Goal: Task Accomplishment & Management: Manage account settings

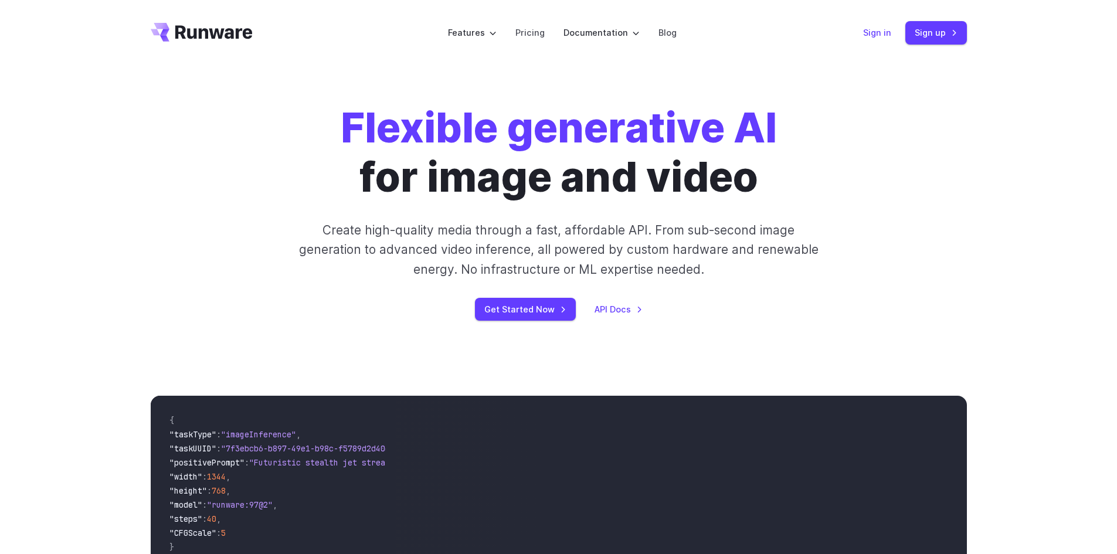
click at [882, 36] on link "Sign in" at bounding box center [877, 32] width 28 height 13
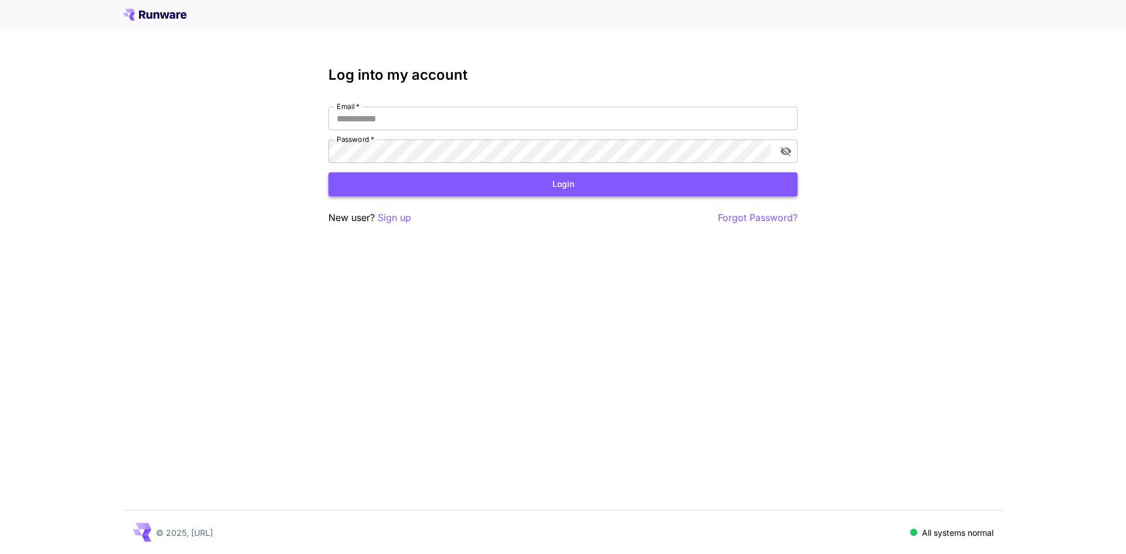
type input "**********"
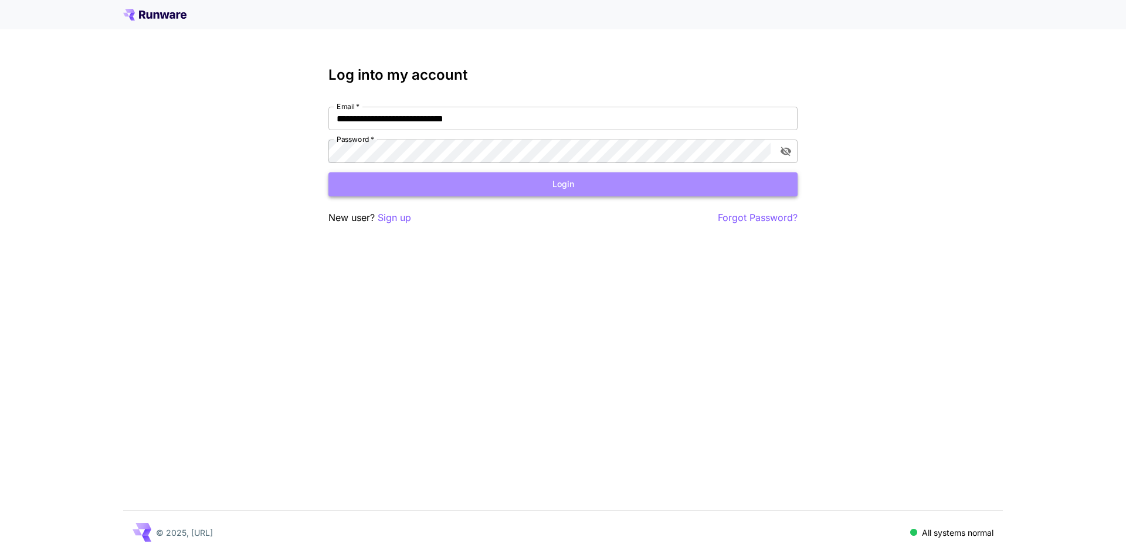
click at [416, 189] on button "Login" at bounding box center [562, 184] width 469 height 24
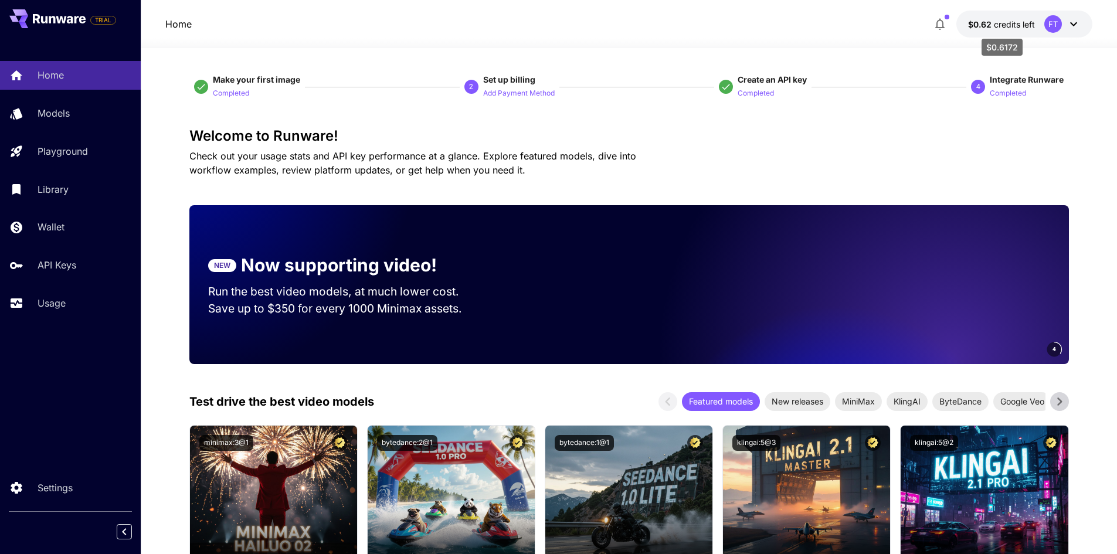
click at [997, 31] on div "$0.6172" at bounding box center [1001, 43] width 43 height 26
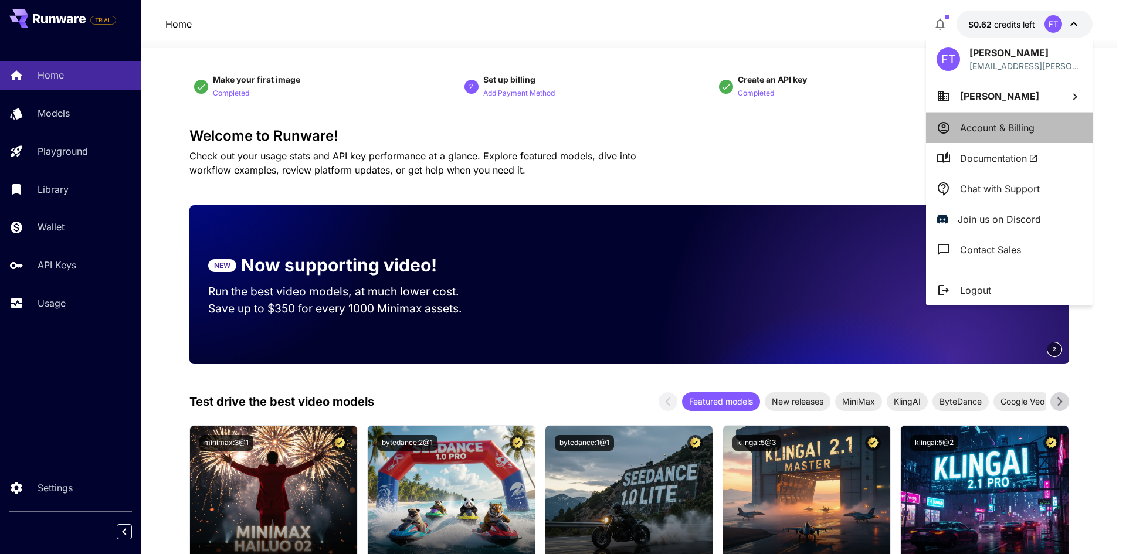
click at [962, 132] on p "Account & Billing" at bounding box center [997, 128] width 74 height 14
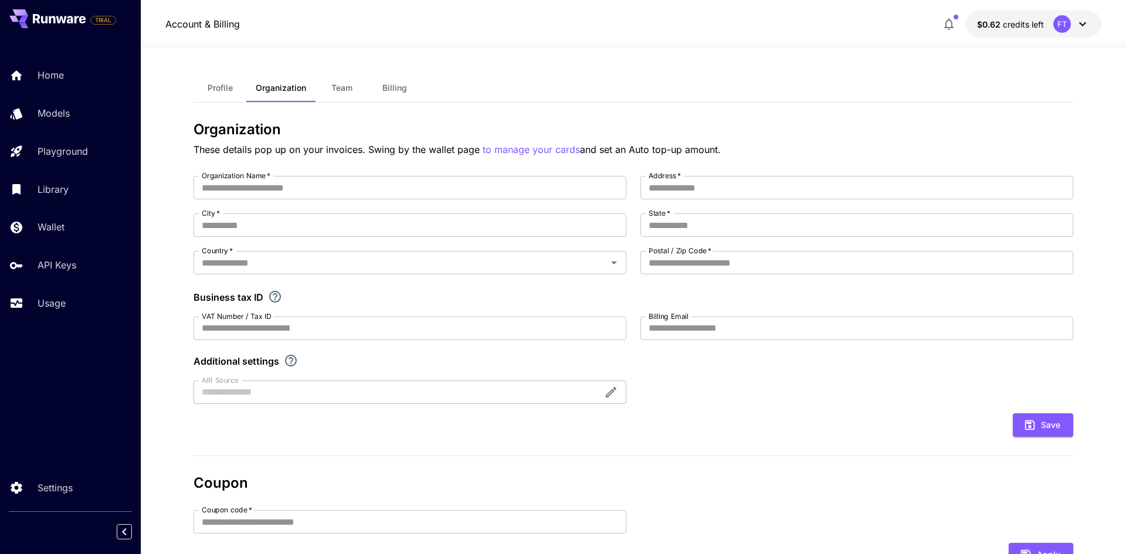
type input "********"
type input "**********"
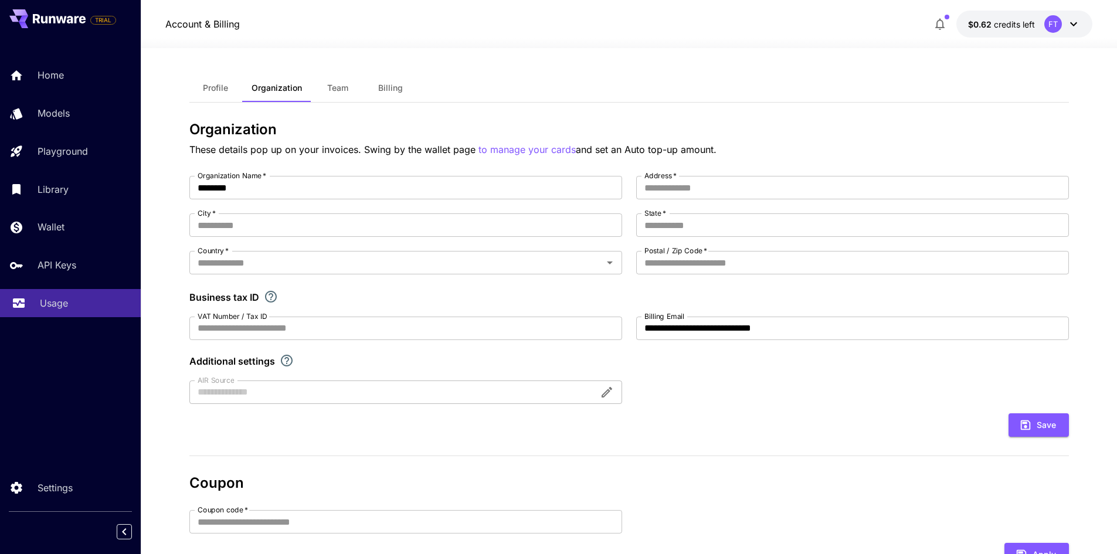
click at [53, 309] on p "Usage" at bounding box center [54, 303] width 28 height 14
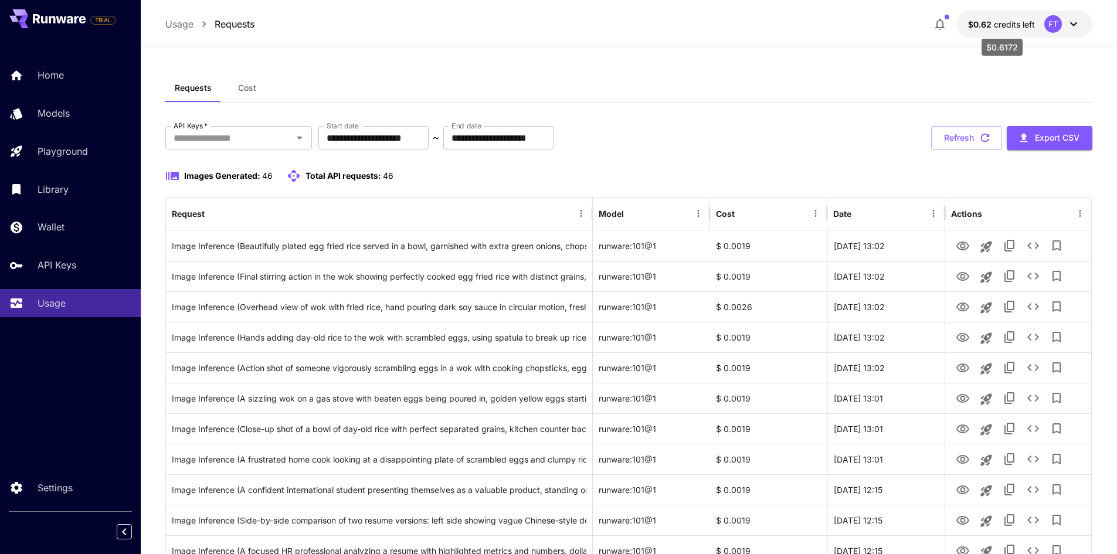
click at [1011, 23] on span "credits left" at bounding box center [1014, 24] width 41 height 10
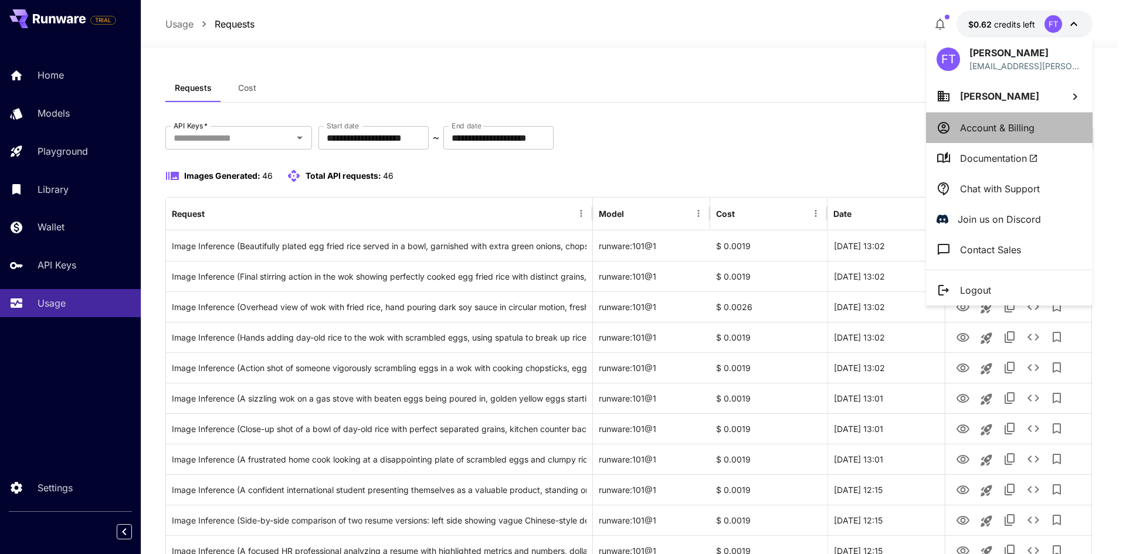
click at [977, 127] on p "Account & Billing" at bounding box center [997, 128] width 74 height 14
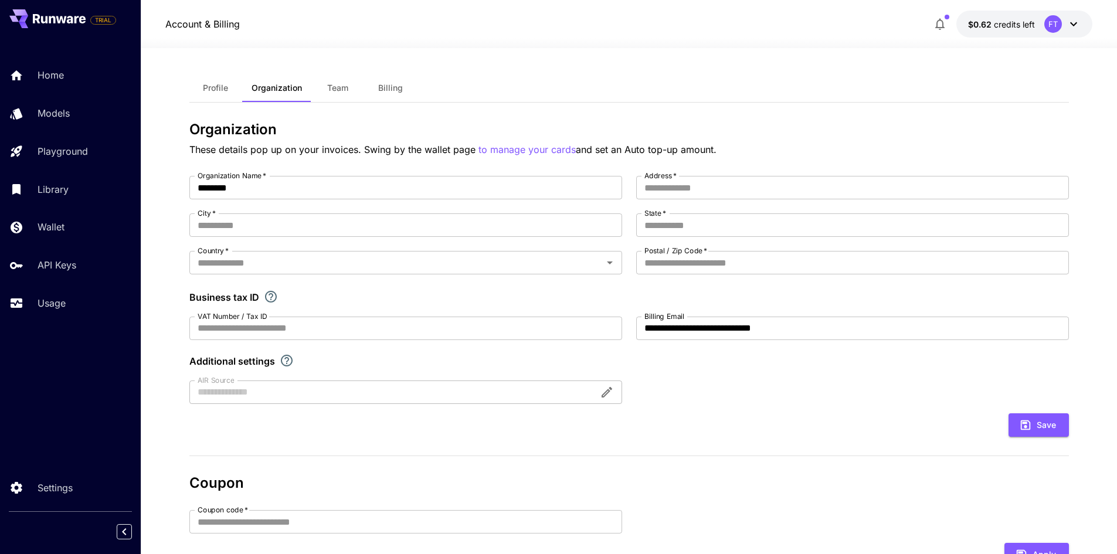
click at [1068, 25] on icon at bounding box center [1073, 24] width 14 height 14
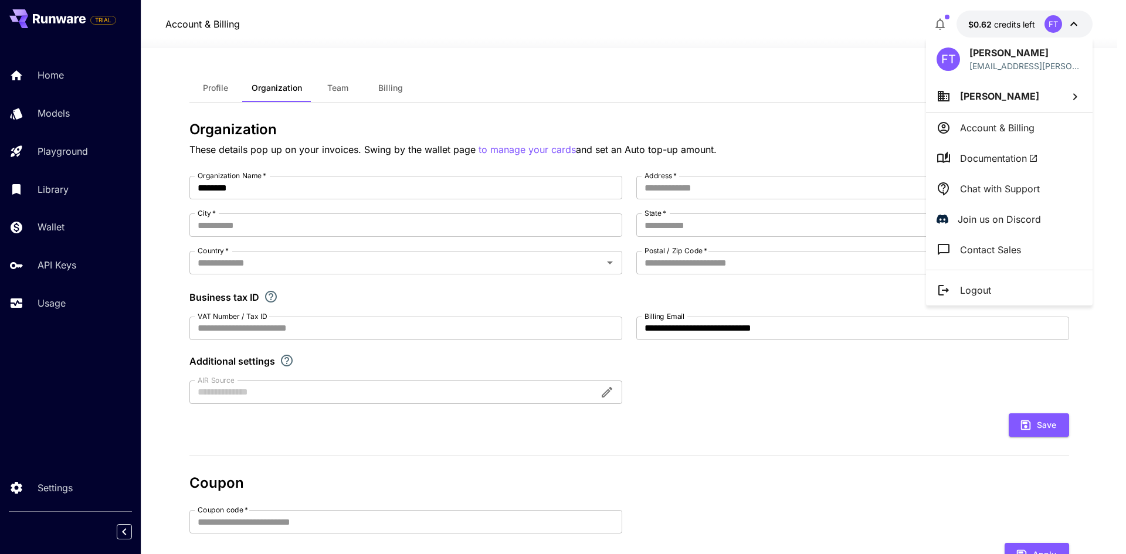
click at [55, 237] on div at bounding box center [563, 277] width 1126 height 554
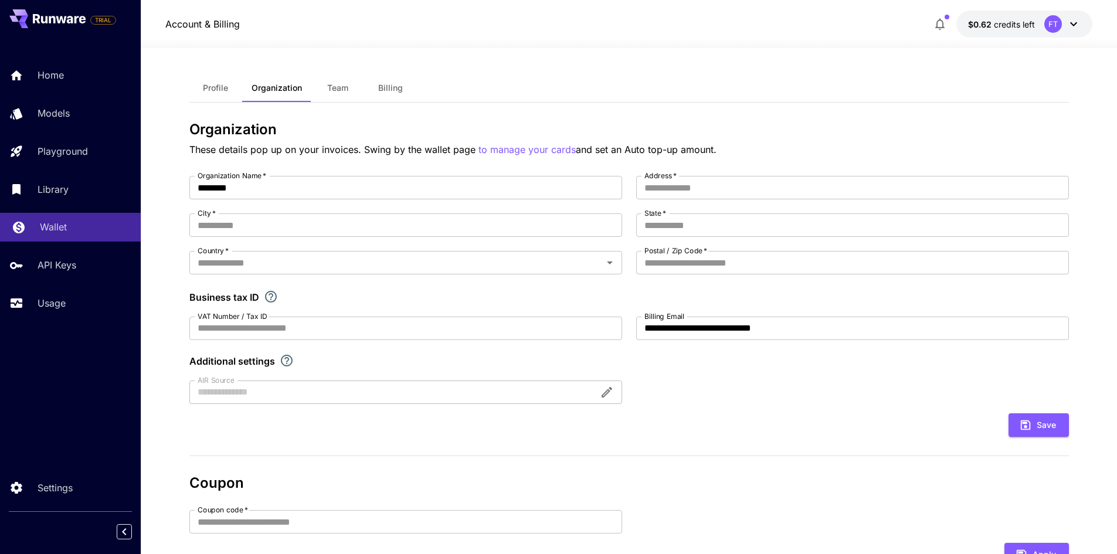
click at [38, 229] on link "Wallet" at bounding box center [70, 227] width 141 height 29
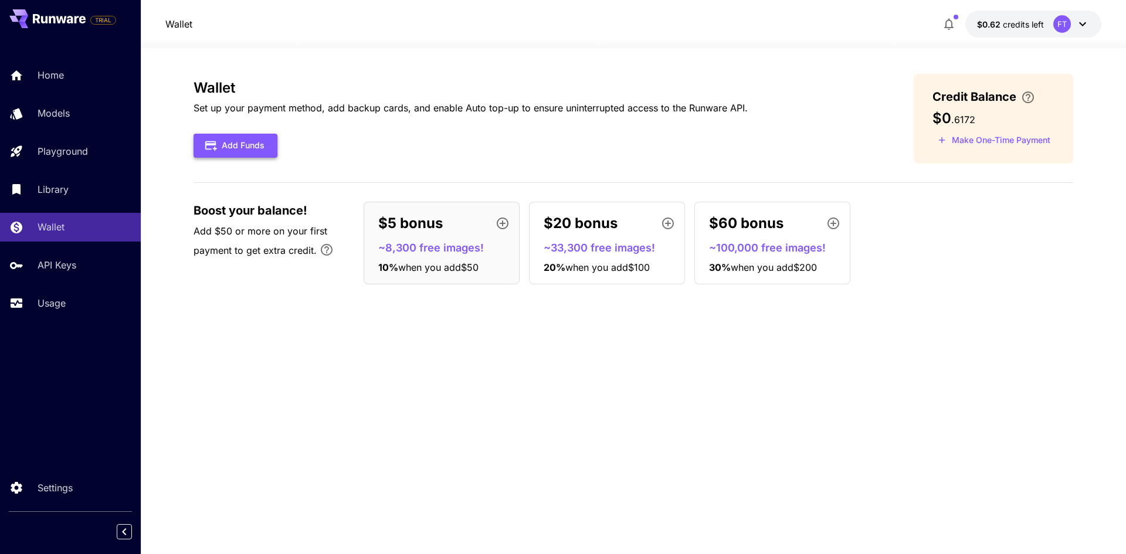
click at [246, 149] on button "Add Funds" at bounding box center [235, 146] width 84 height 24
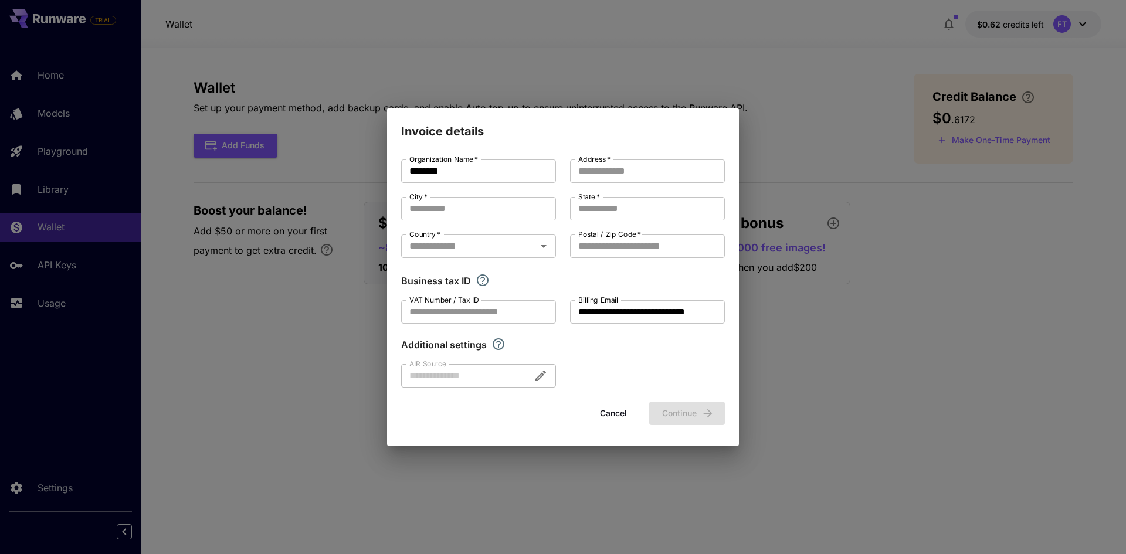
click at [621, 414] on button "Cancel" at bounding box center [613, 414] width 53 height 24
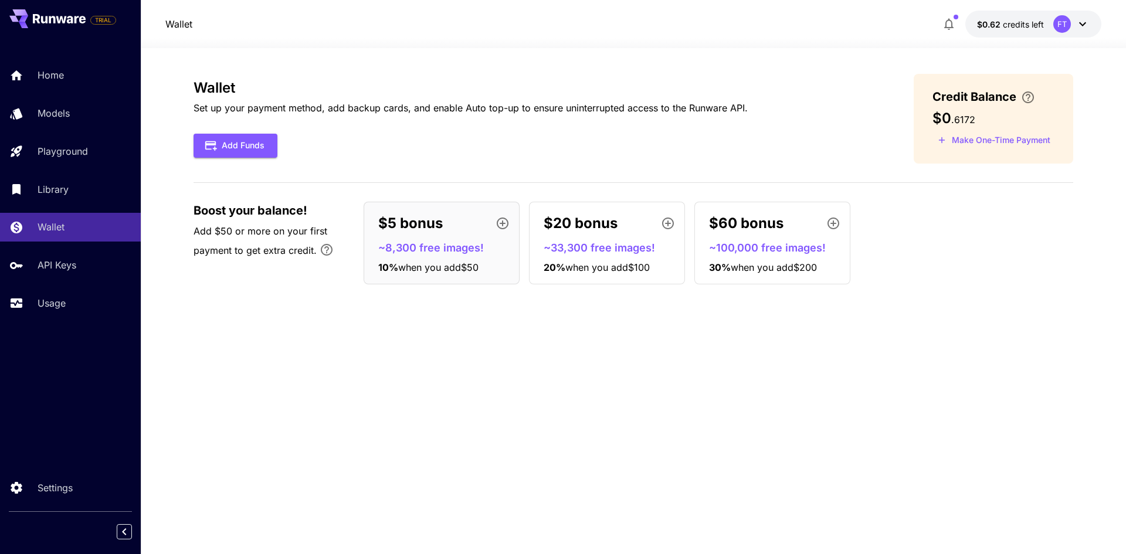
click at [1084, 28] on icon at bounding box center [1082, 24] width 14 height 14
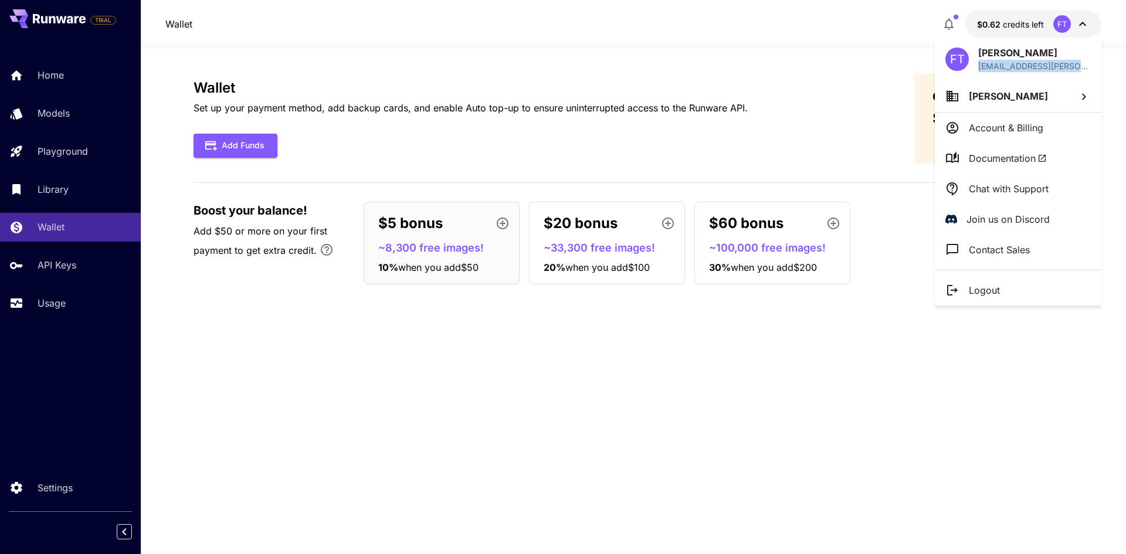
drag, startPoint x: 974, startPoint y: 66, endPoint x: 1056, endPoint y: 68, distance: 82.1
click at [1099, 67] on div "FT Feng Tan feng.tan.2018@marshall.usc.edu" at bounding box center [1017, 59] width 166 height 43
click at [1051, 67] on p "feng.tan.2018@marshall.usc.edu" at bounding box center [1034, 66] width 113 height 12
drag, startPoint x: 976, startPoint y: 67, endPoint x: 1101, endPoint y: 68, distance: 125.5
click at [188, 68] on div "FT Feng Tan feng.tan.2018@marshall.usc.edu Feng Tan Account & Billing Documenta…" at bounding box center [94, 277] width 188 height 554
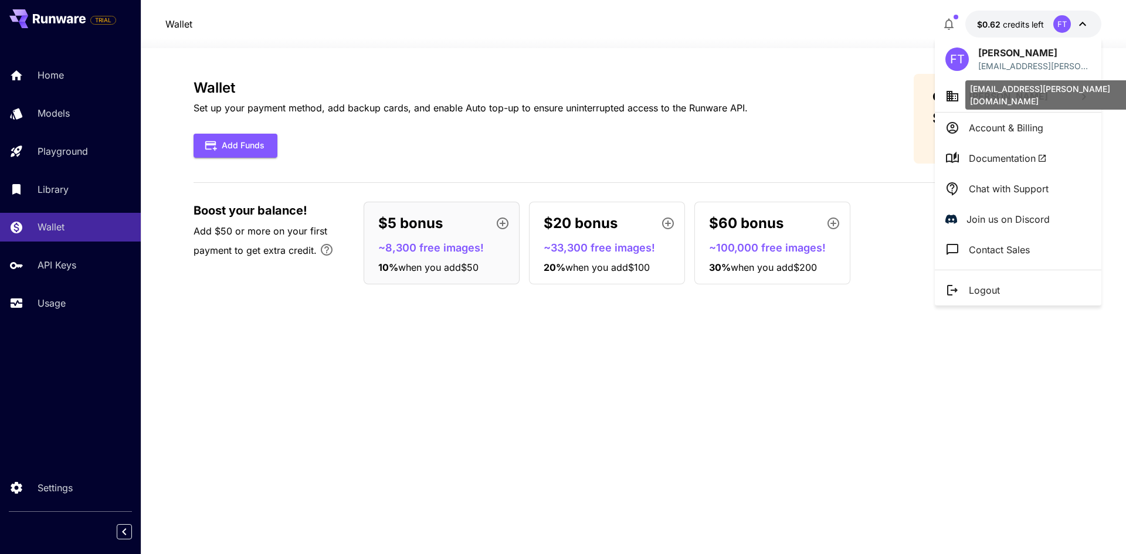
click at [1087, 69] on p "feng.tan.2018@marshall.usc.edu" at bounding box center [1034, 66] width 113 height 12
drag, startPoint x: 1087, startPoint y: 69, endPoint x: 981, endPoint y: 69, distance: 106.1
click at [981, 69] on p "feng.tan.2018@marshall.usc.edu" at bounding box center [1034, 66] width 113 height 12
copy p "feng.tan.2018@marshall.usc."
